Goal: Contribute content: Add original content to the website for others to see

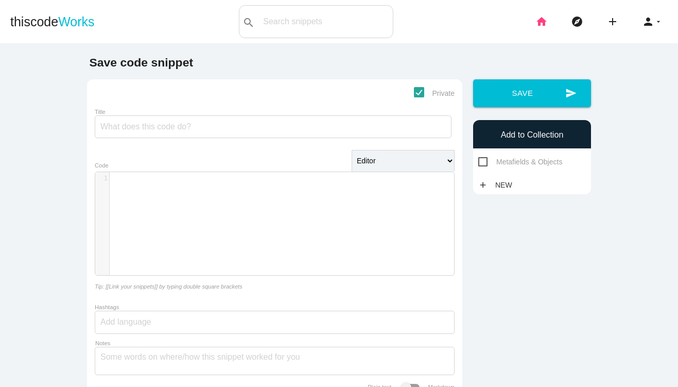
click at [541, 20] on icon "home" at bounding box center [542, 21] width 12 height 33
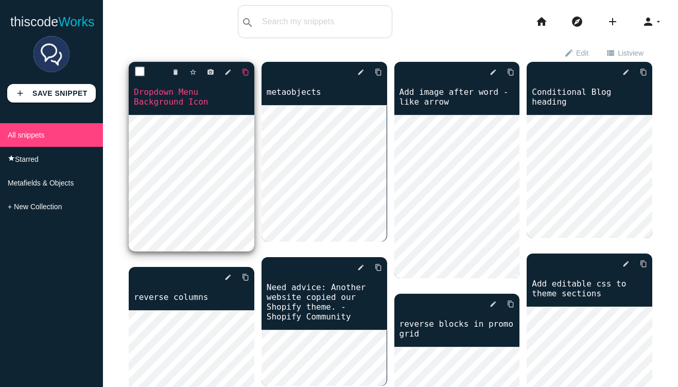
click at [242, 72] on icon "content_copy" at bounding box center [245, 72] width 7 height 19
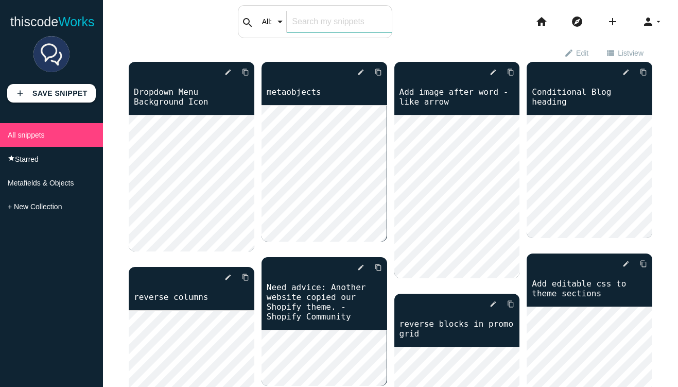
click at [285, 27] on div "search All: All: Code: Title: Tag: All: Code: Title: Tag:" at bounding box center [315, 21] width 155 height 33
type input "hover"
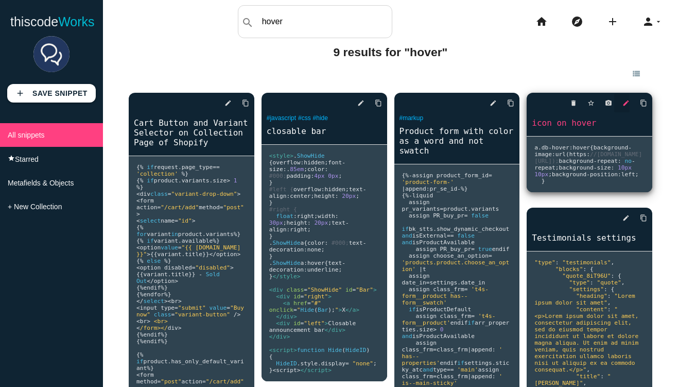
click at [627, 101] on icon "edit" at bounding box center [626, 103] width 7 height 19
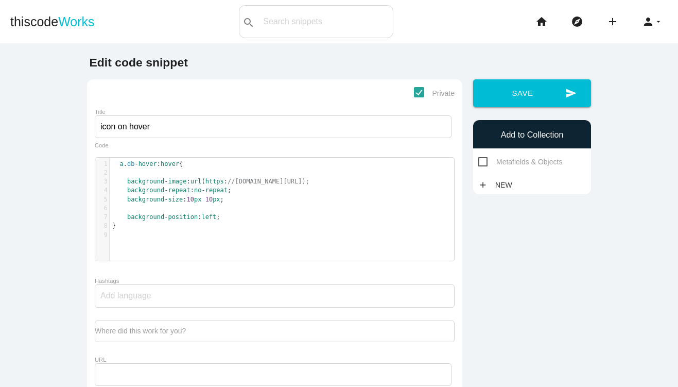
scroll to position [3, 0]
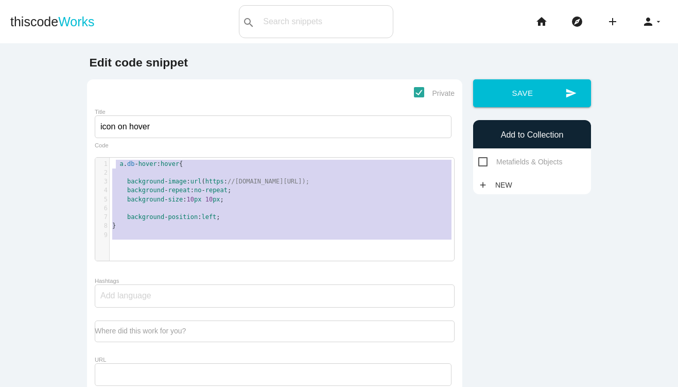
type textarea "a.db-hover:hover { background-image: url(https://cdn.shopify.com/s/files/1/0613…"
drag, startPoint x: 152, startPoint y: 250, endPoint x: 110, endPoint y: 161, distance: 98.6
click at [110, 161] on div "x 1 a . db - hover : hover { 2 ​ 3 background - image : url ( https : //cdn.sho…" at bounding box center [290, 204] width 360 height 93
click at [350, 184] on pre "background - image : url ( https : //cdn.shopify.com/s/files/1/0613/3799/3373/f…" at bounding box center [282, 181] width 345 height 9
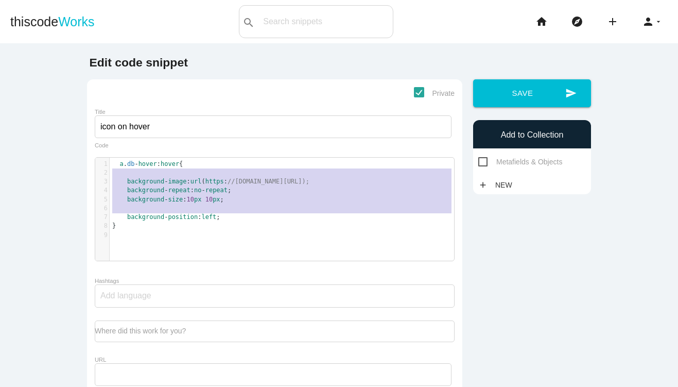
type textarea "background-image: url(https://cdn.shopify.com/s/files/1/0613/3799/3373/files/gl…"
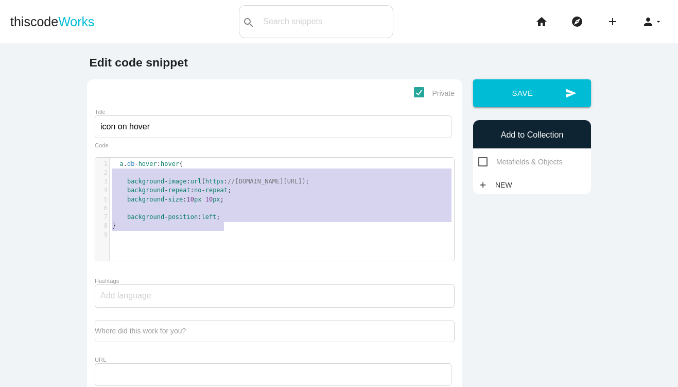
drag, startPoint x: 123, startPoint y: 177, endPoint x: 251, endPoint y: 224, distance: 137.1
click at [251, 224] on div "1 a . db - hover : hover { 2 ​ 3 background - image : url ( https : //cdn.shopi…" at bounding box center [282, 200] width 345 height 80
click at [617, 20] on icon "add" at bounding box center [613, 21] width 12 height 33
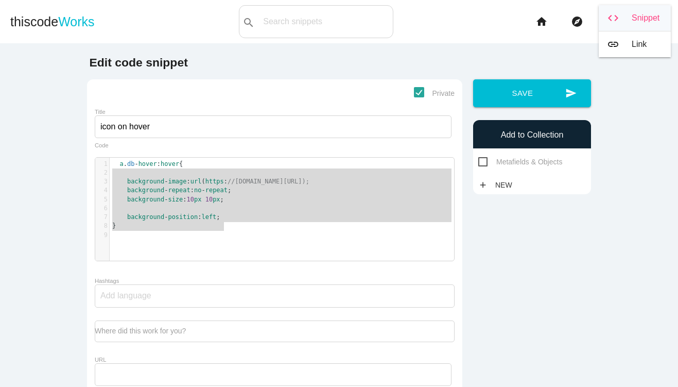
click at [620, 18] on link "code Snippet" at bounding box center [635, 18] width 72 height 26
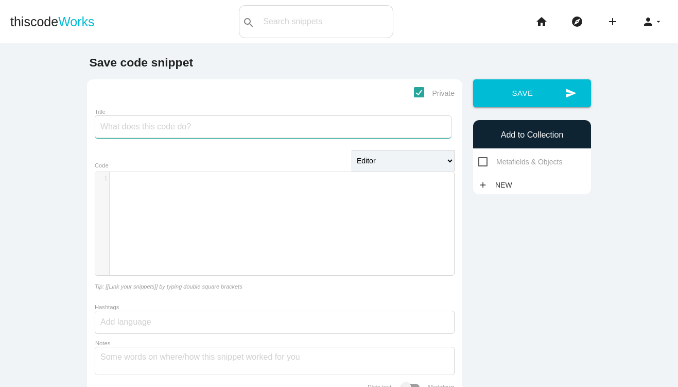
click at [275, 130] on input "Title" at bounding box center [273, 126] width 357 height 23
type input "misc image floats"
click at [263, 200] on div "​ x 1 ​" at bounding box center [282, 231] width 375 height 118
paste textarea "/*"
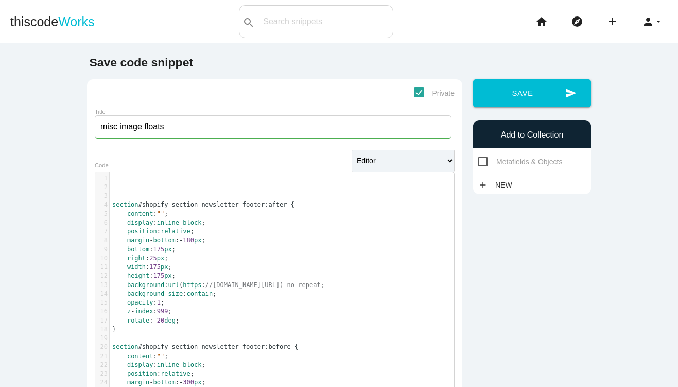
scroll to position [376, 0]
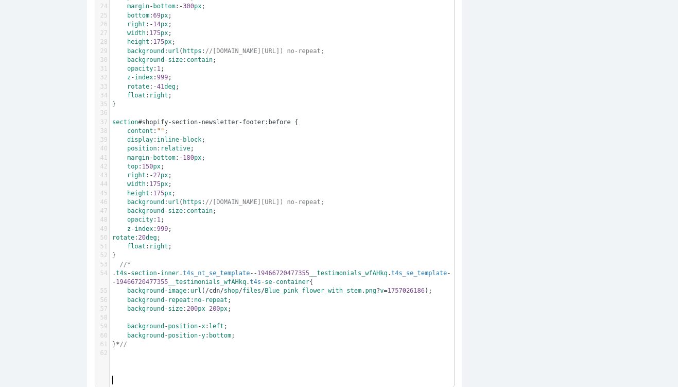
type textarea "//*"
drag, startPoint x: 143, startPoint y: 291, endPoint x: 88, endPoint y: 291, distance: 55.1
click at [88, 291] on div "Private Title misc image floats Editor HTML Editor Javascript Editor PHP Editor…" at bounding box center [275, 127] width 376 height 849
click at [126, 348] on span "//" at bounding box center [123, 344] width 7 height 7
click at [485, 244] on div "Save code snippet Private Title misc image floats Editor HTML Editor Javascript…" at bounding box center [339, 119] width 515 height 879
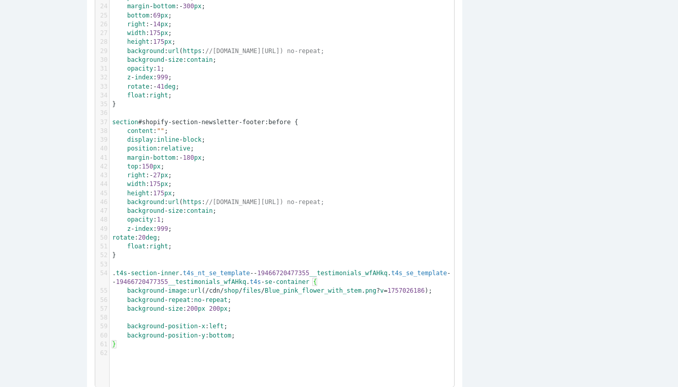
scroll to position [0, 0]
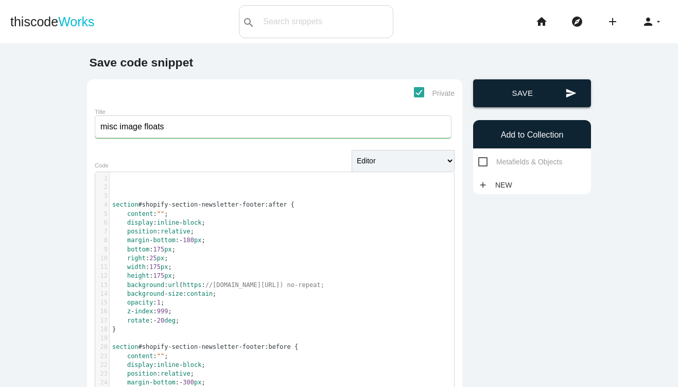
click at [520, 94] on button "send Save" at bounding box center [532, 93] width 118 height 28
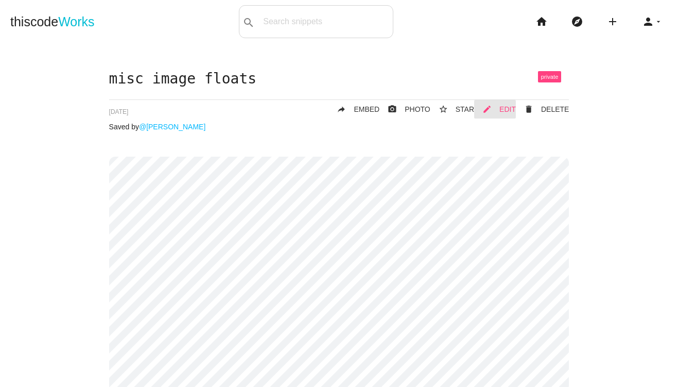
click at [503, 105] on span "EDIT" at bounding box center [508, 109] width 16 height 8
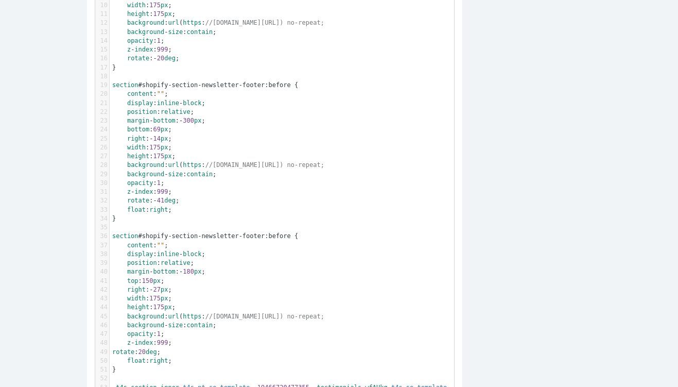
scroll to position [3, 0]
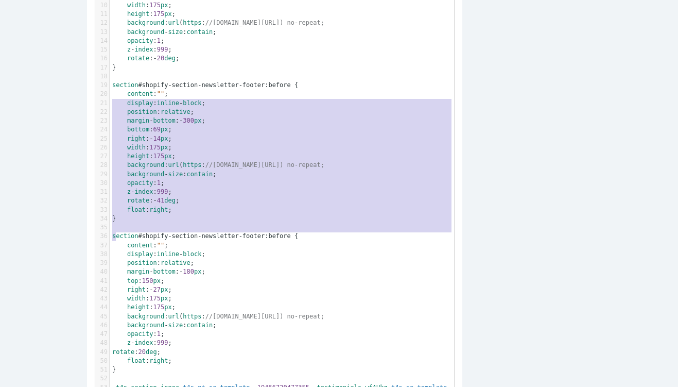
type textarea "section#shopify-section-newsletter-footer:before { content: ""; display: inline…"
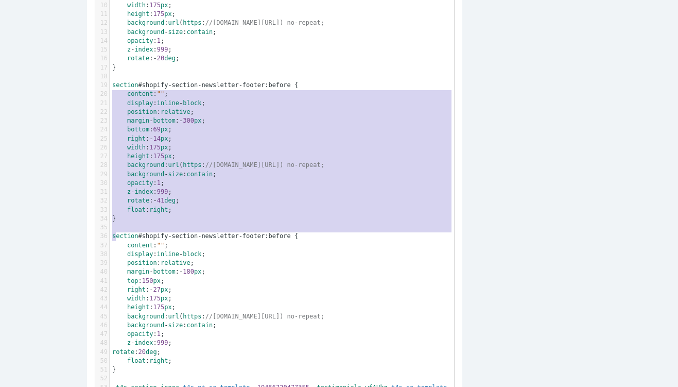
drag, startPoint x: 130, startPoint y: 238, endPoint x: 106, endPoint y: 97, distance: 142.7
click at [274, 179] on pre "background - size : contain ;" at bounding box center [282, 174] width 345 height 9
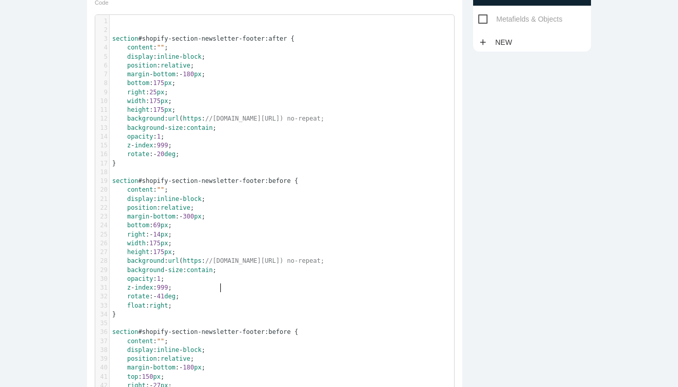
scroll to position [142, 0]
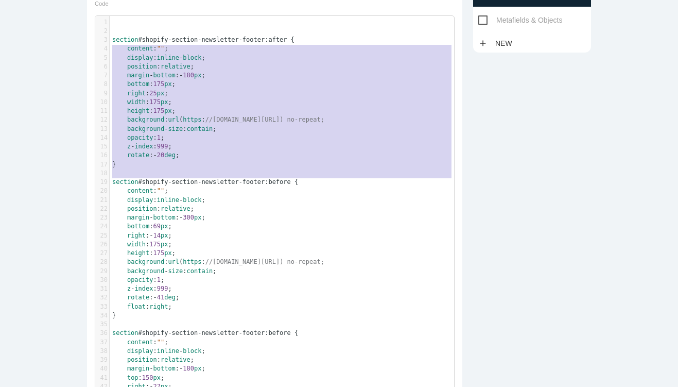
type textarea "section#shopify-section-newsletter-footer:after { content: ""; display: inline-…"
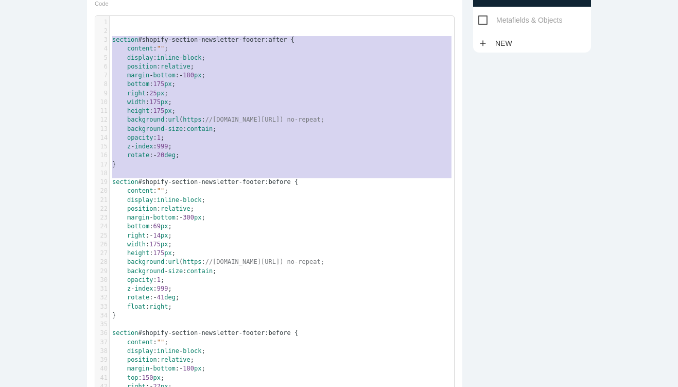
drag, startPoint x: 132, startPoint y: 179, endPoint x: 108, endPoint y: 42, distance: 139.1
click at [110, 42] on div "1 ​ 2 ​ 3 section #shopify-section-newsletter-footer:after { 4 content : "" ; 5…" at bounding box center [282, 293] width 345 height 551
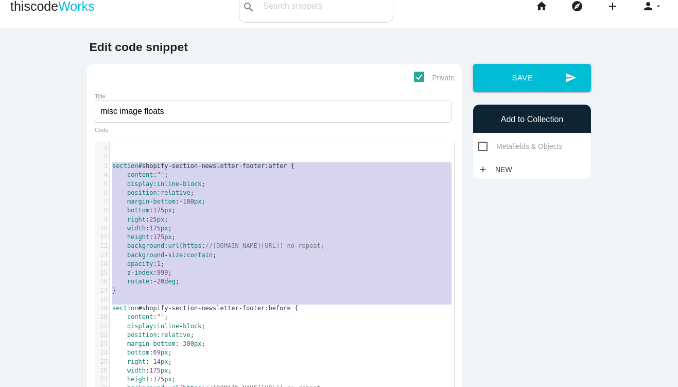
scroll to position [0, 0]
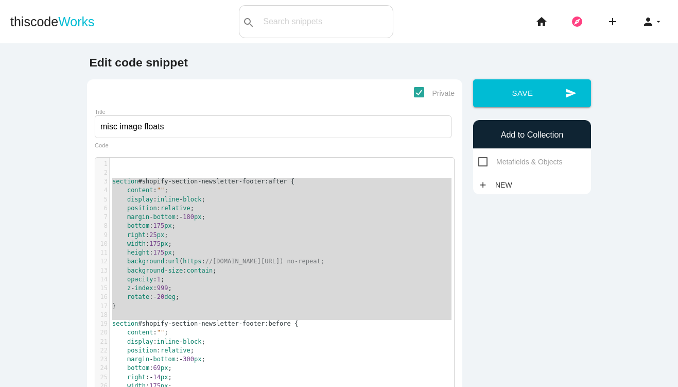
click at [576, 20] on icon "explore" at bounding box center [577, 21] width 12 height 33
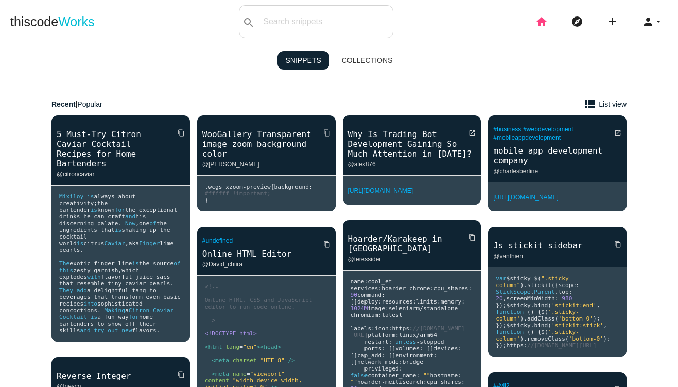
click at [543, 20] on icon "home" at bounding box center [542, 21] width 12 height 33
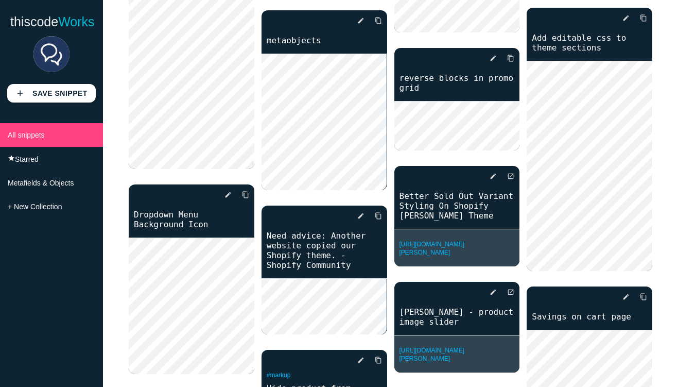
scroll to position [254, 0]
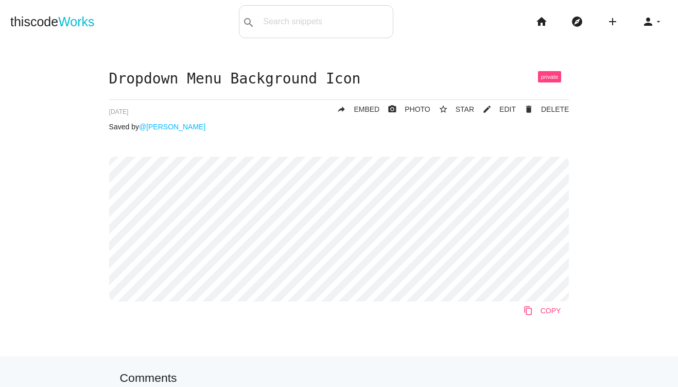
click at [529, 309] on icon "content_copy" at bounding box center [528, 310] width 9 height 19
click at [542, 20] on body "thiscode Works search All: All: Code: Title: Tag: All: Code: Title: Tag: search…" at bounding box center [339, 193] width 678 height 387
click at [542, 23] on icon "home" at bounding box center [542, 21] width 12 height 33
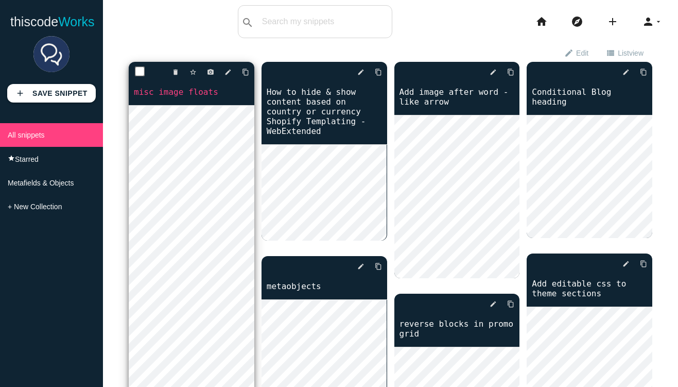
click at [231, 72] on div "delete star_border photo_camera edit content_copy" at bounding box center [192, 72] width 126 height 21
click at [228, 72] on icon "edit" at bounding box center [228, 72] width 7 height 19
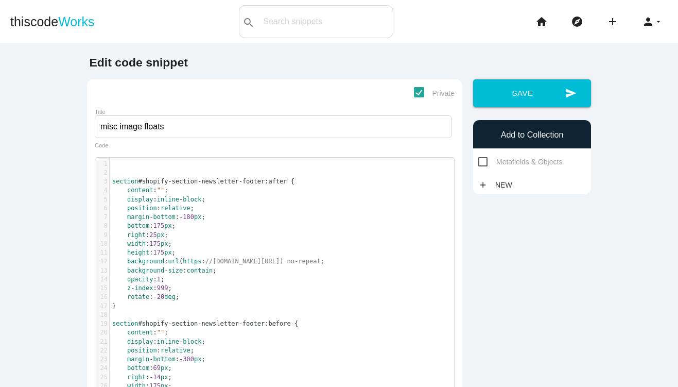
click at [333, 240] on pre "width : 175 px ;" at bounding box center [282, 244] width 345 height 9
type textarea "section#shopify-section-newsletter-footer:after { content: ""; display: inline-…"
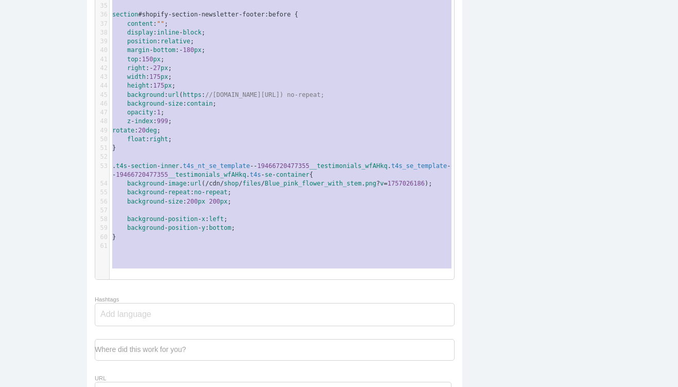
scroll to position [158, 0]
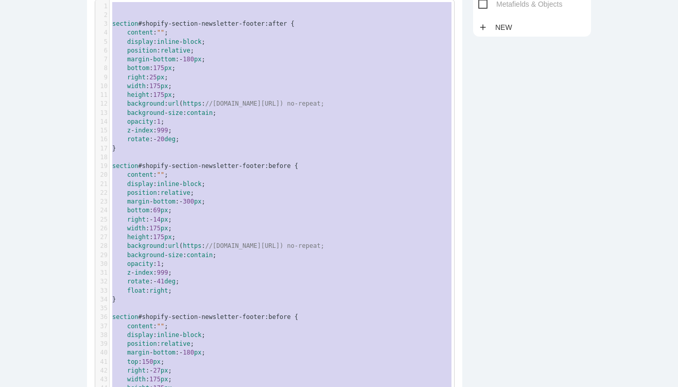
click at [339, 215] on pre "bottom : 69 px ;" at bounding box center [282, 210] width 345 height 9
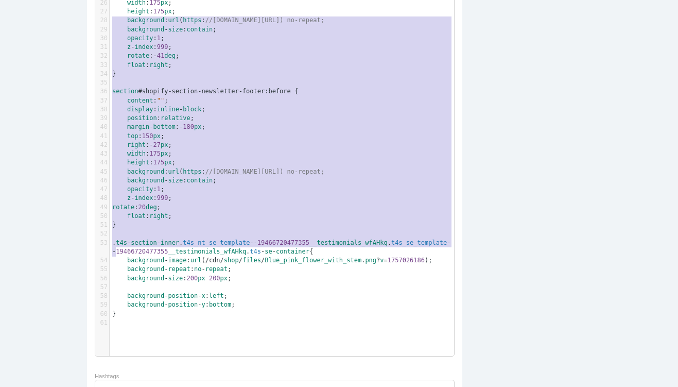
scroll to position [268, 0]
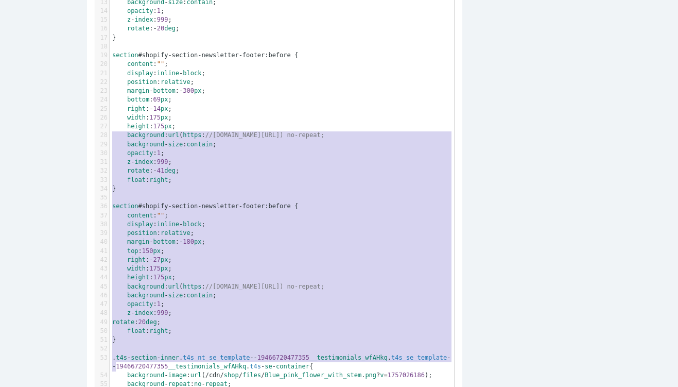
type textarea "section#shopify-section-newsletter-footer:after { content: ""; display: inline-…"
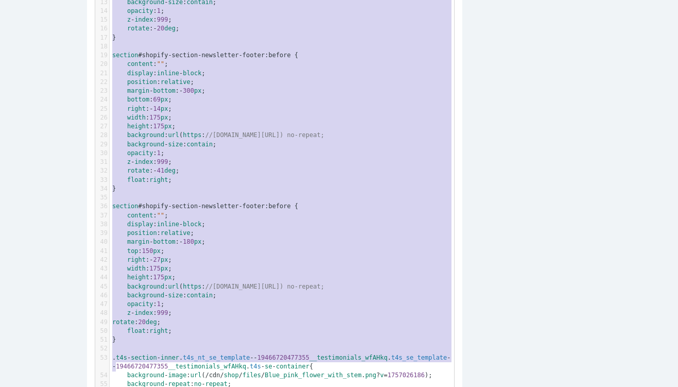
scroll to position [158, 0]
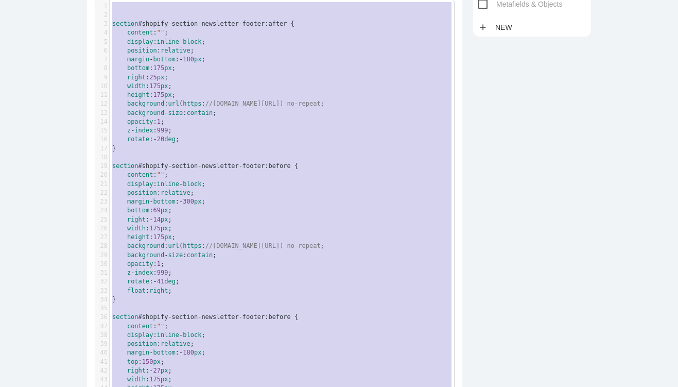
drag, startPoint x: 121, startPoint y: 253, endPoint x: 112, endPoint y: -5, distance: 258.2
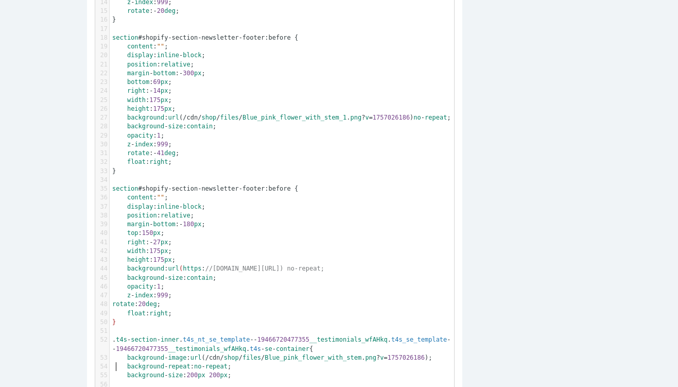
scroll to position [0, 0]
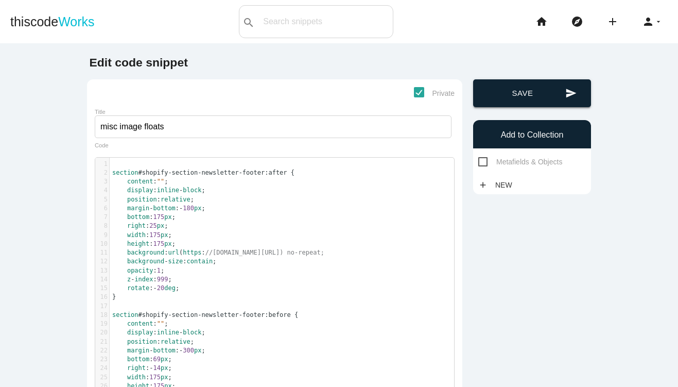
click at [531, 95] on button "send Save" at bounding box center [532, 93] width 118 height 28
